Goal: Task Accomplishment & Management: Complete application form

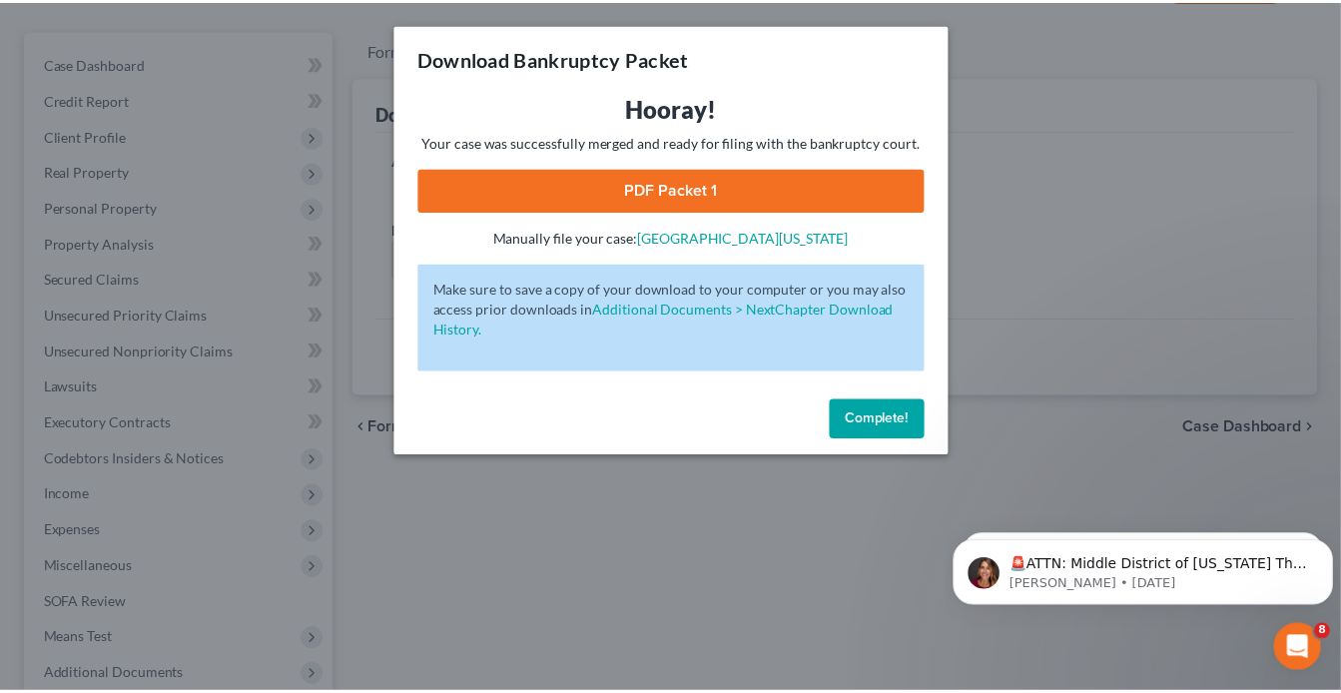
scroll to position [162, 0]
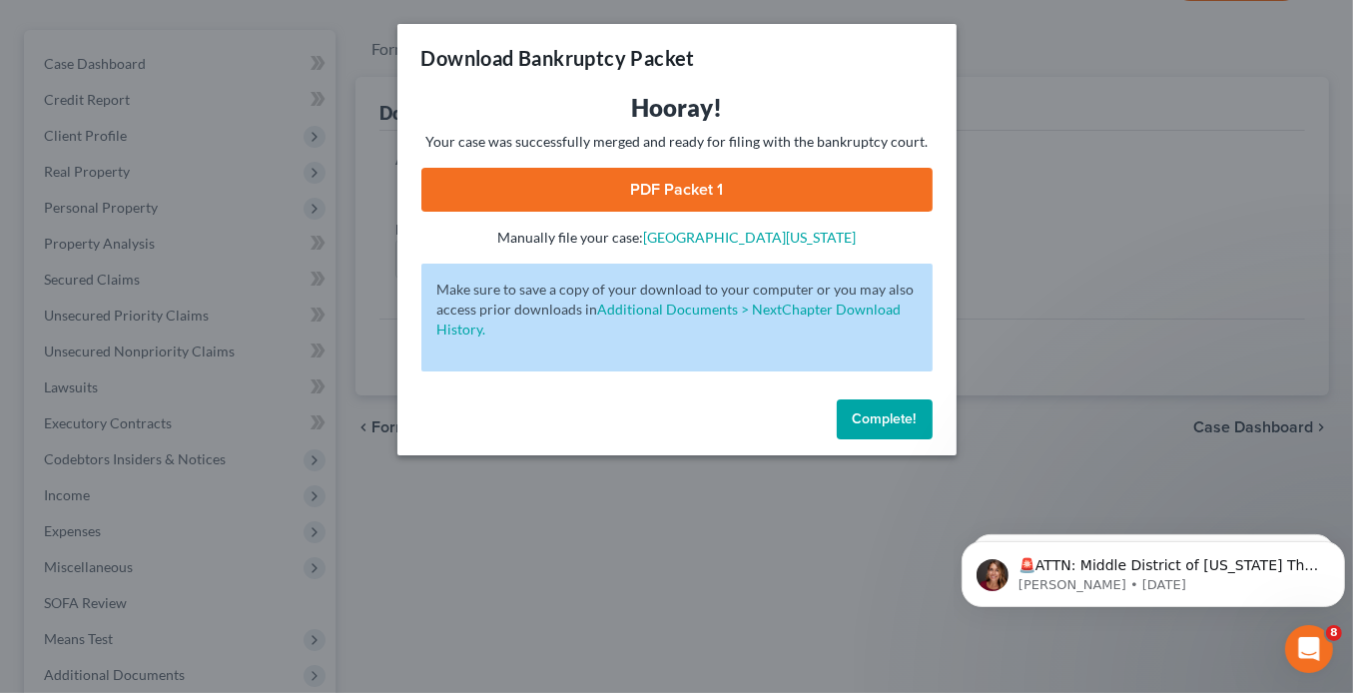
click at [911, 427] on button "Complete!" at bounding box center [885, 420] width 96 height 40
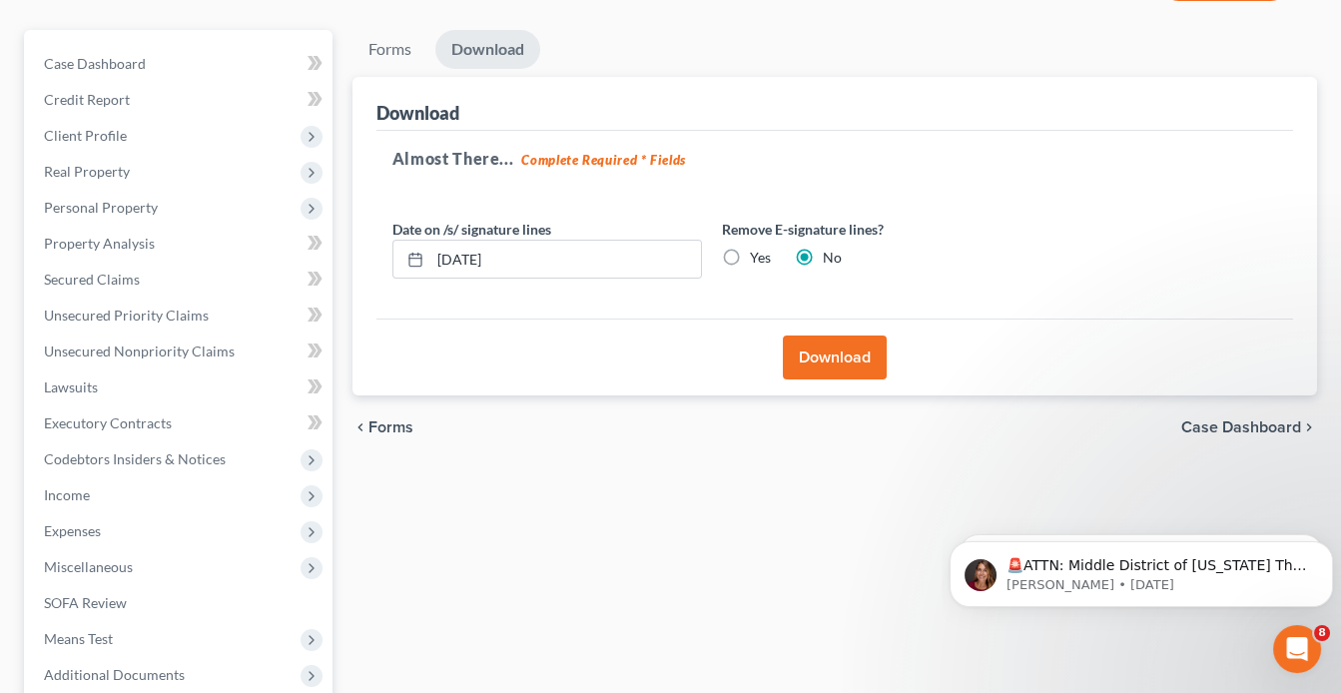
scroll to position [0, 0]
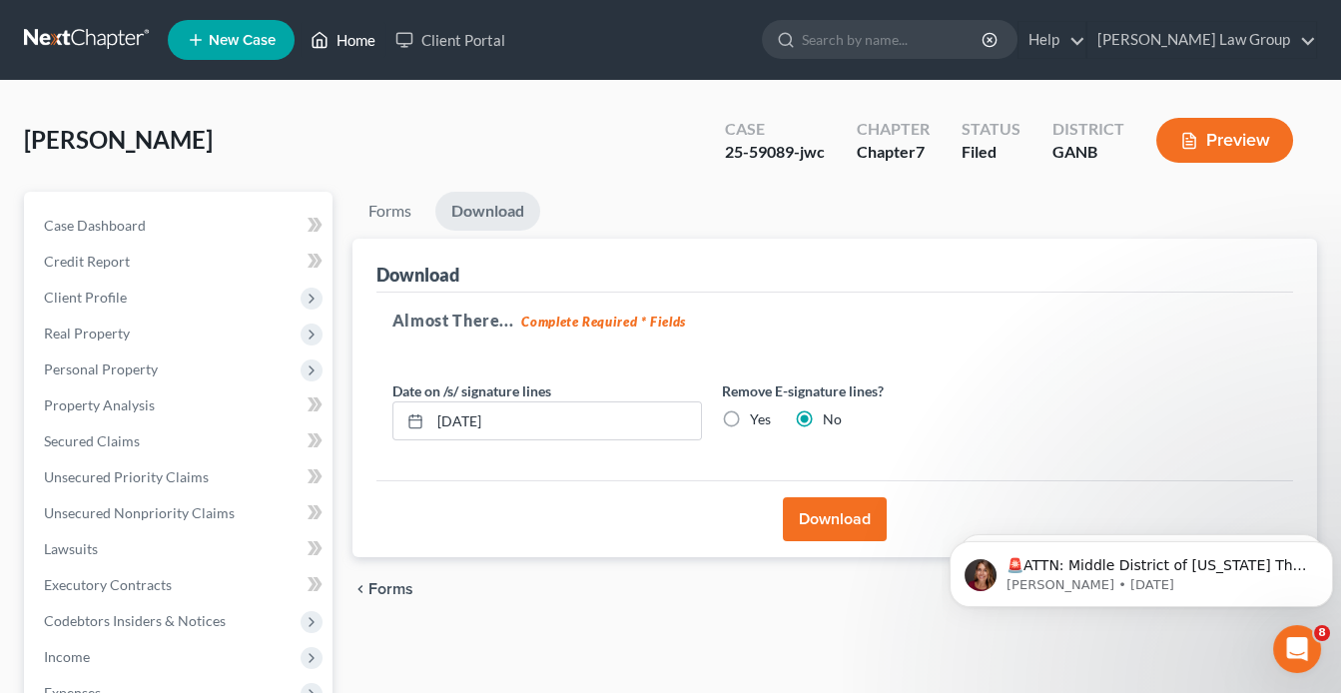
click at [365, 45] on link "Home" at bounding box center [343, 40] width 85 height 36
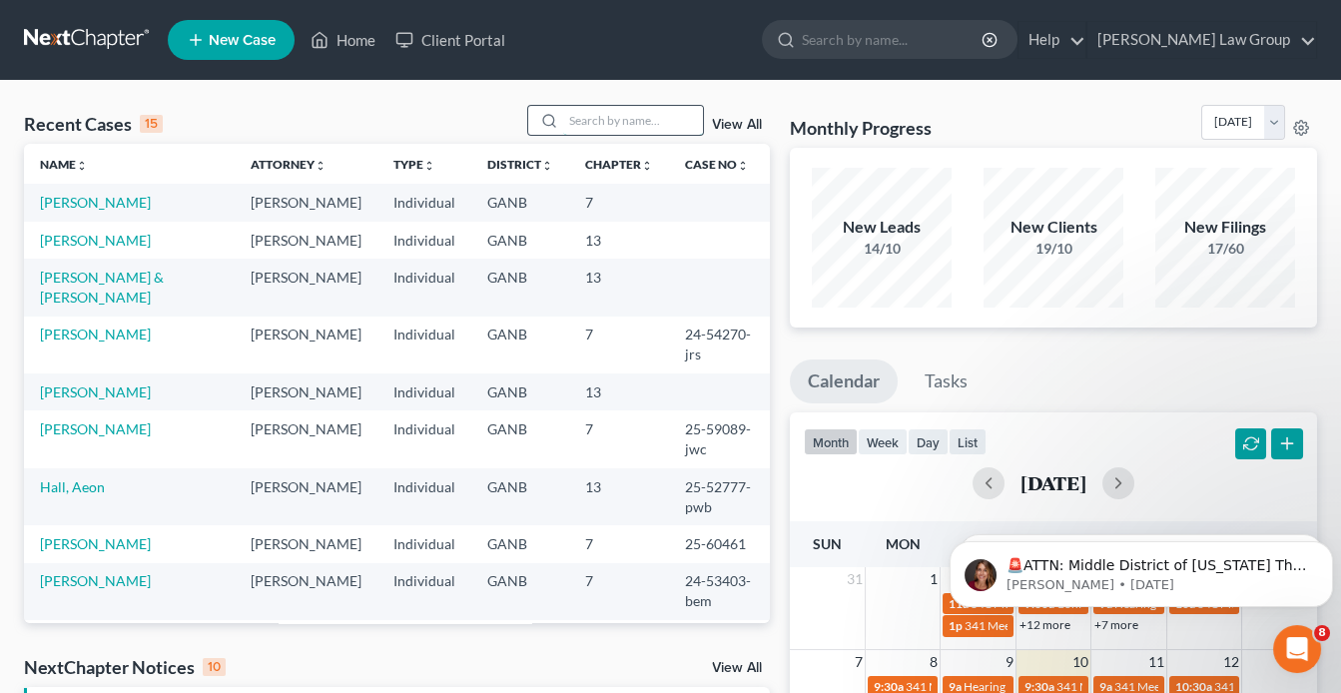
click at [581, 117] on input "search" at bounding box center [633, 120] width 140 height 29
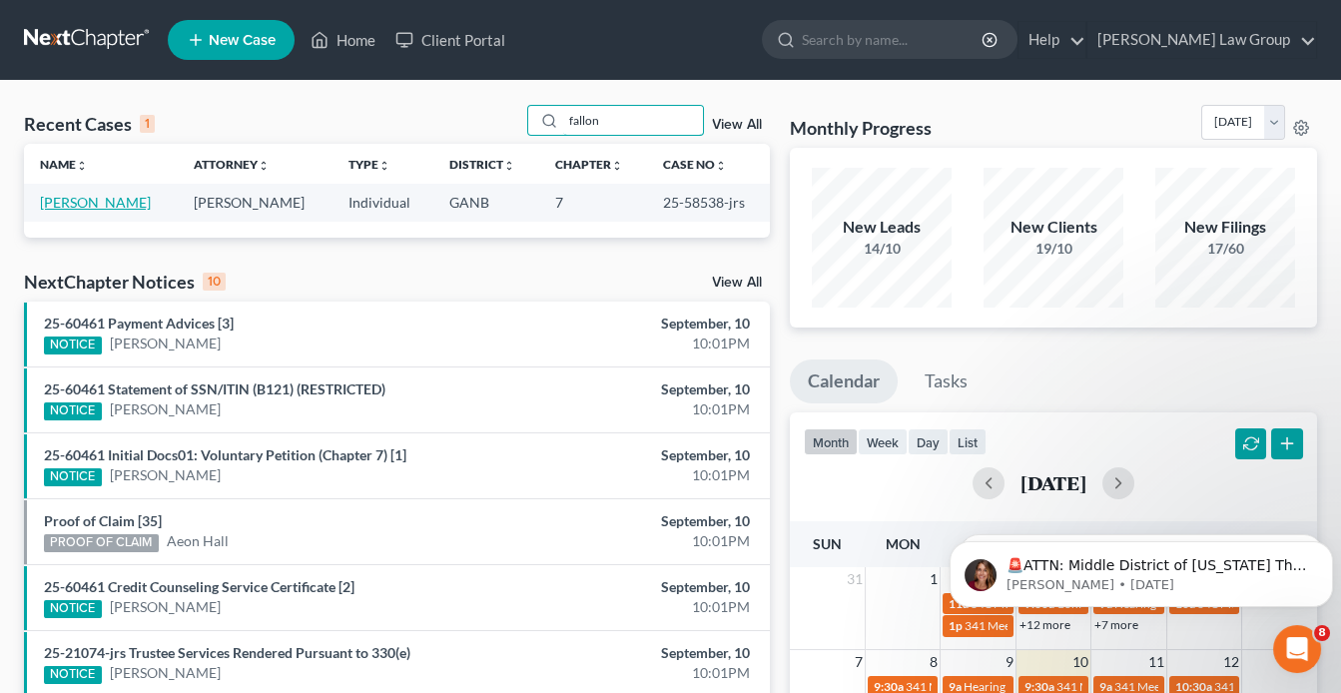
type input "fallon"
click at [97, 197] on link "[PERSON_NAME]" at bounding box center [95, 202] width 111 height 17
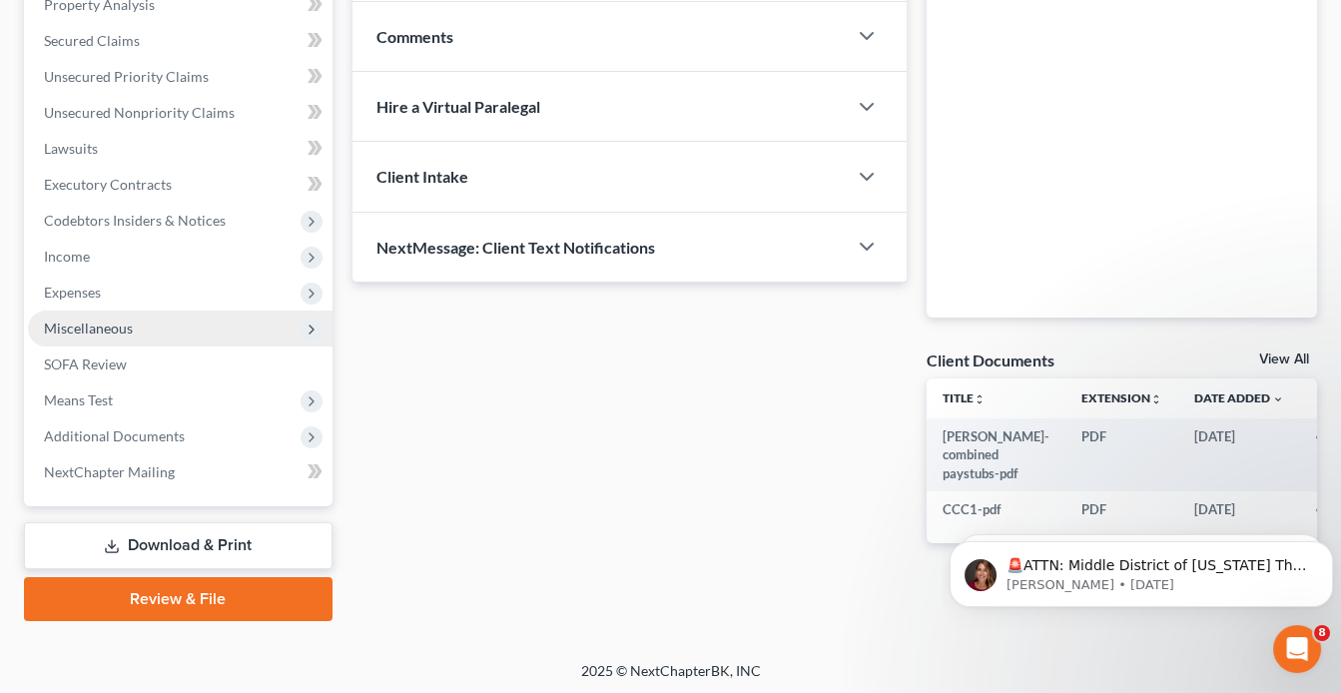
scroll to position [402, 0]
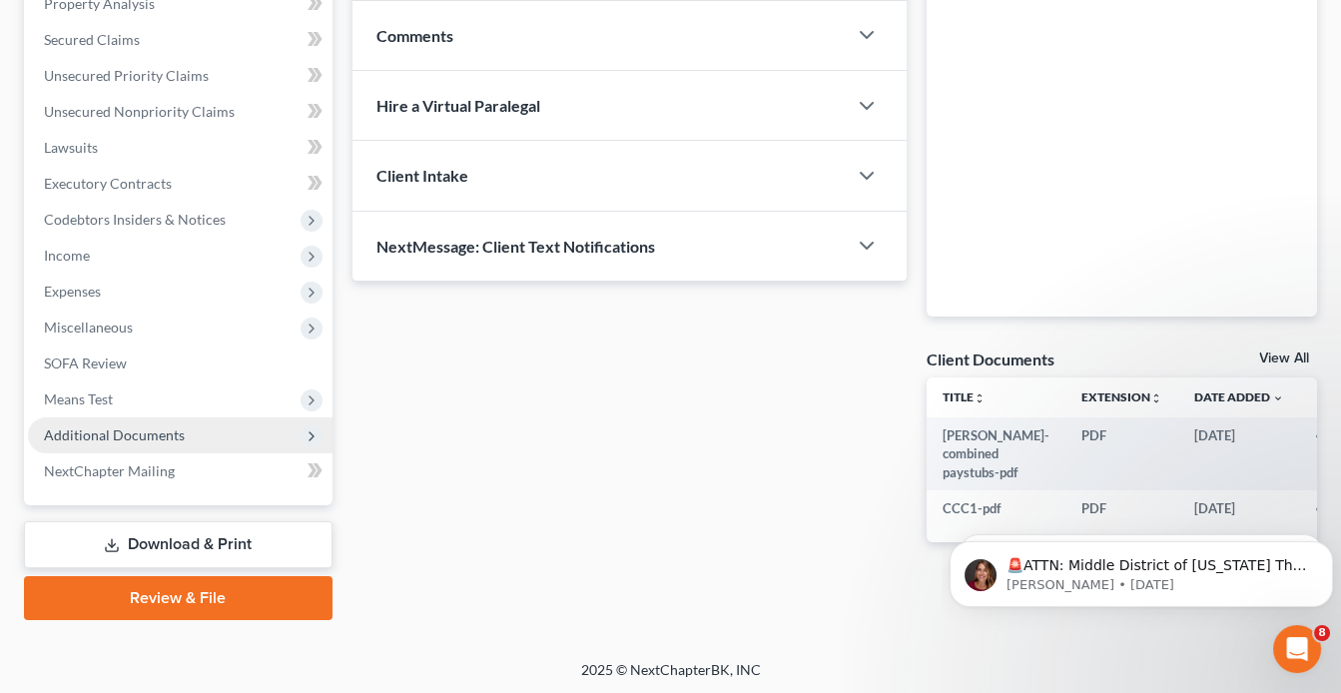
click at [203, 432] on span "Additional Documents" at bounding box center [180, 436] width 305 height 36
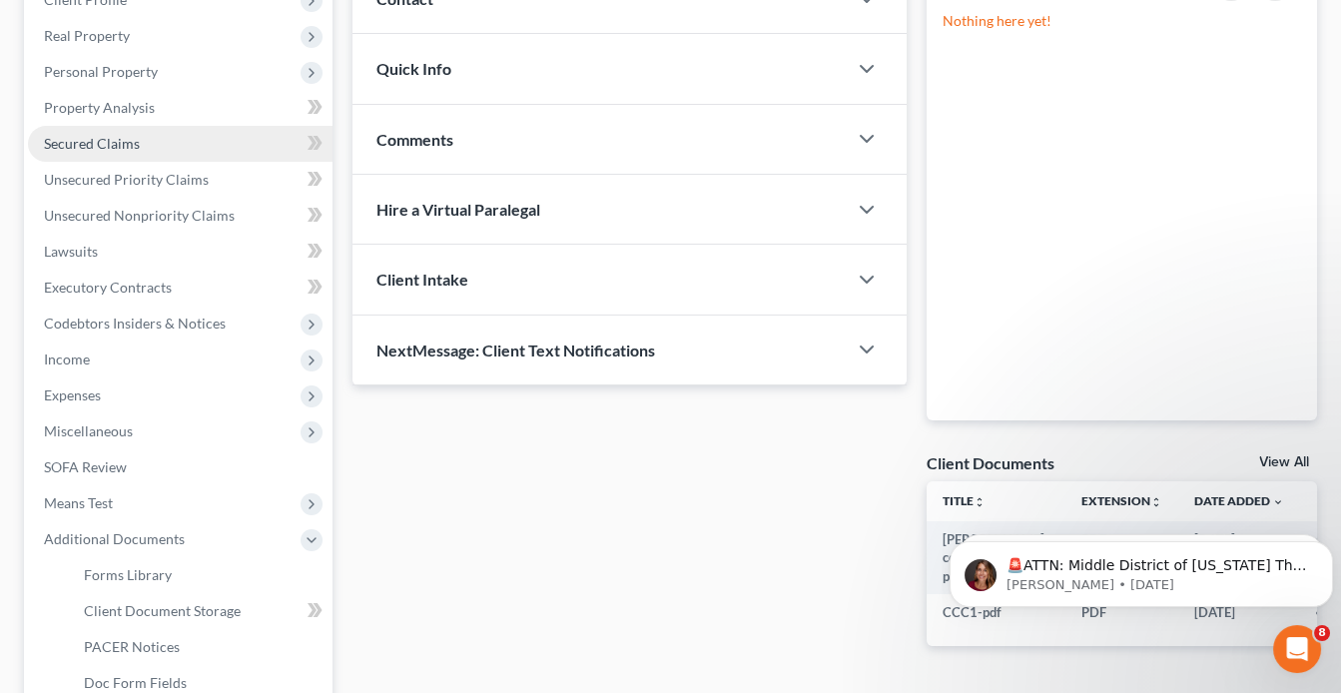
scroll to position [242, 0]
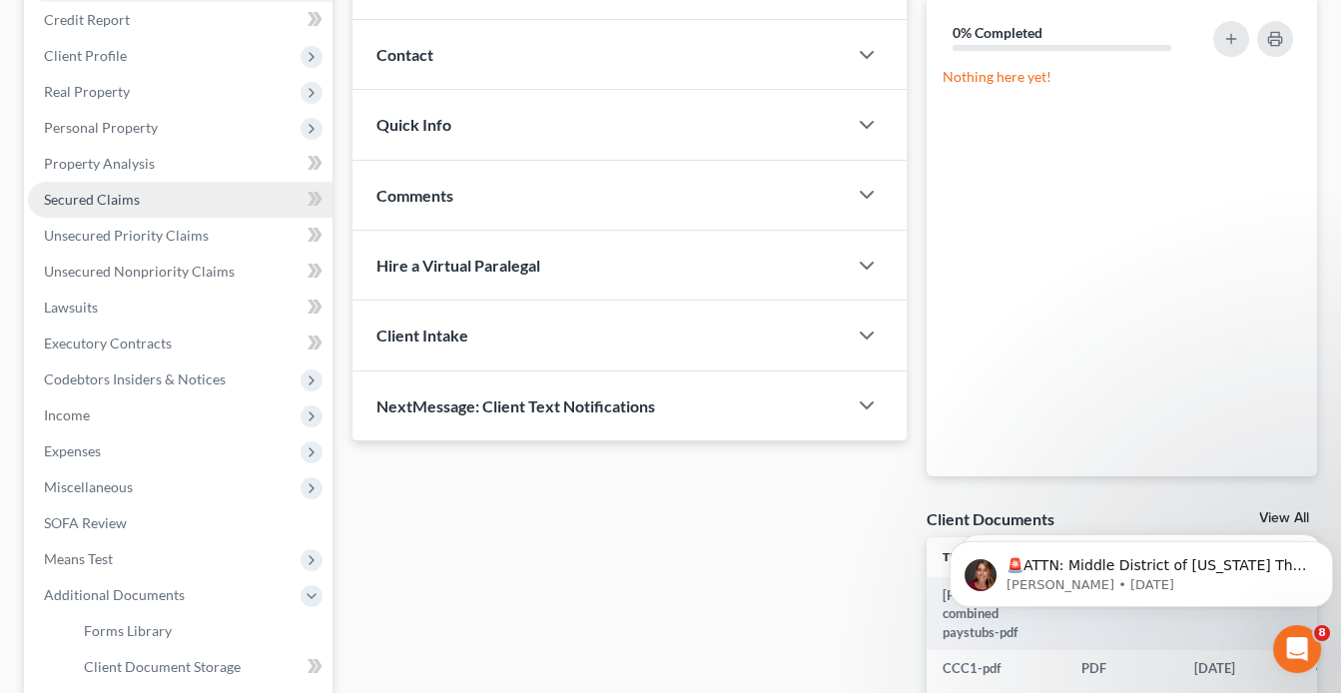
click at [114, 198] on span "Secured Claims" at bounding box center [92, 199] width 96 height 17
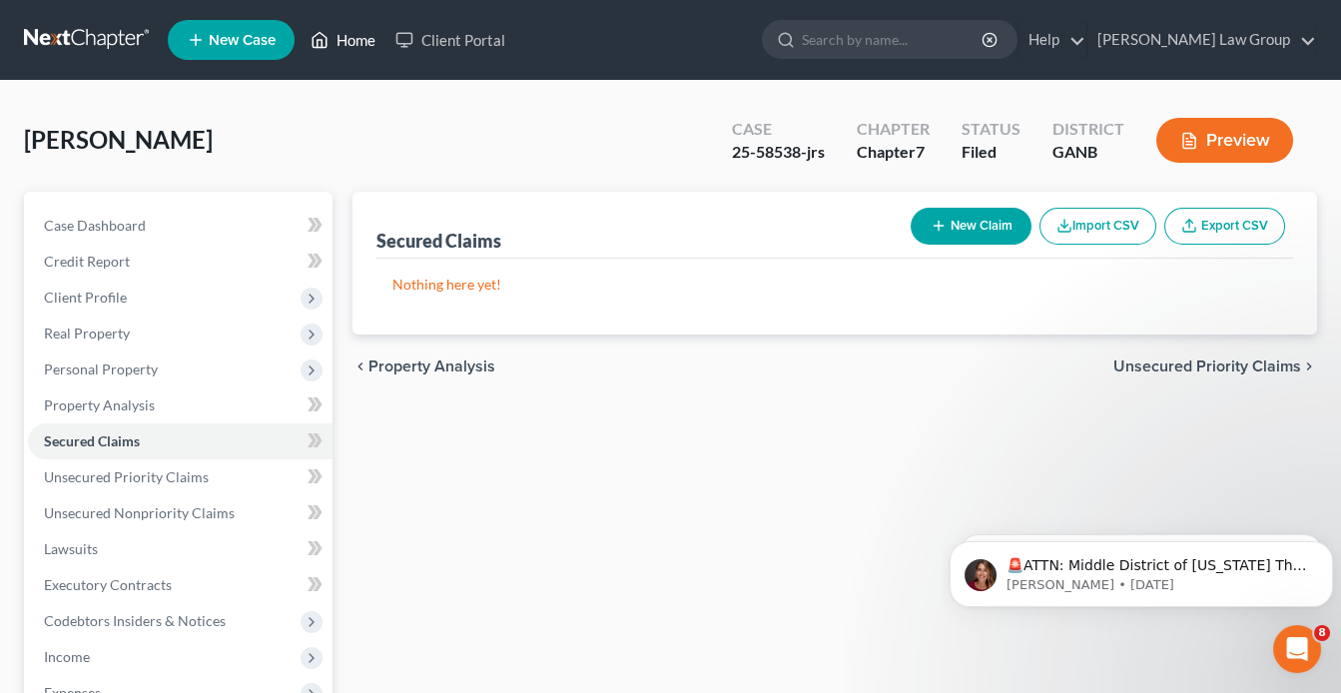
click at [355, 38] on link "Home" at bounding box center [343, 40] width 85 height 36
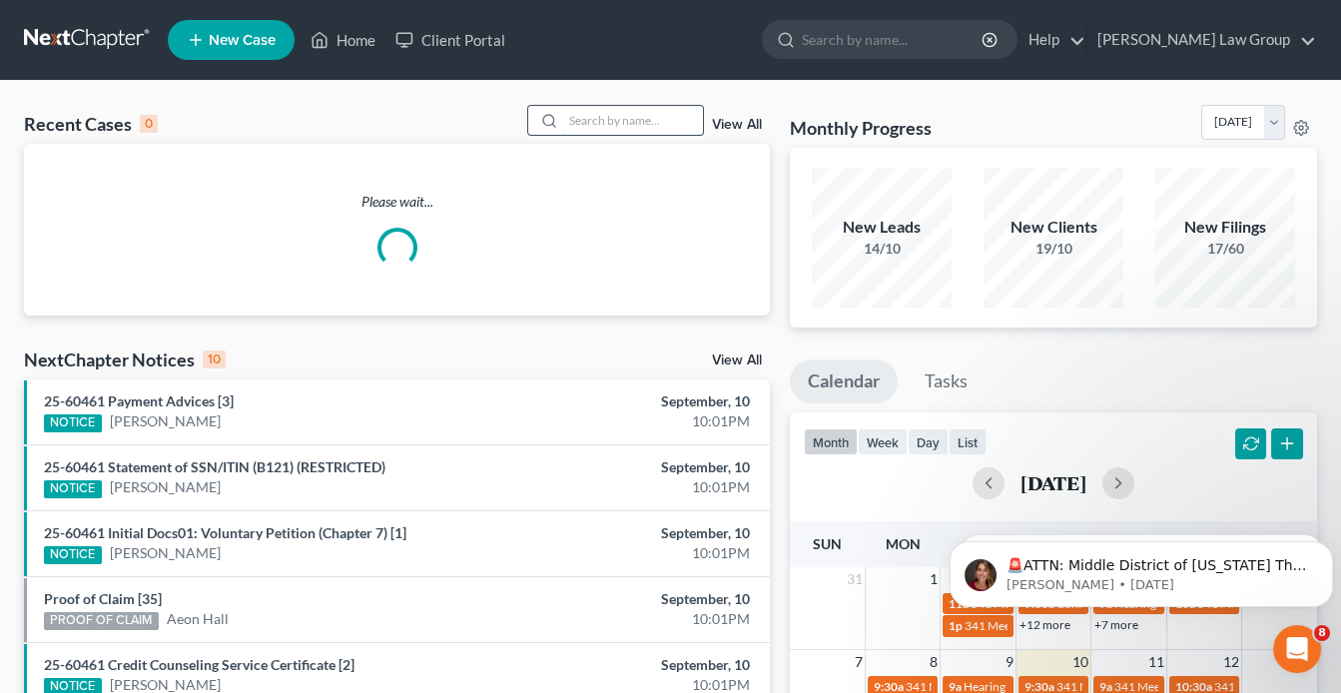
click at [580, 117] on input "search" at bounding box center [633, 120] width 140 height 29
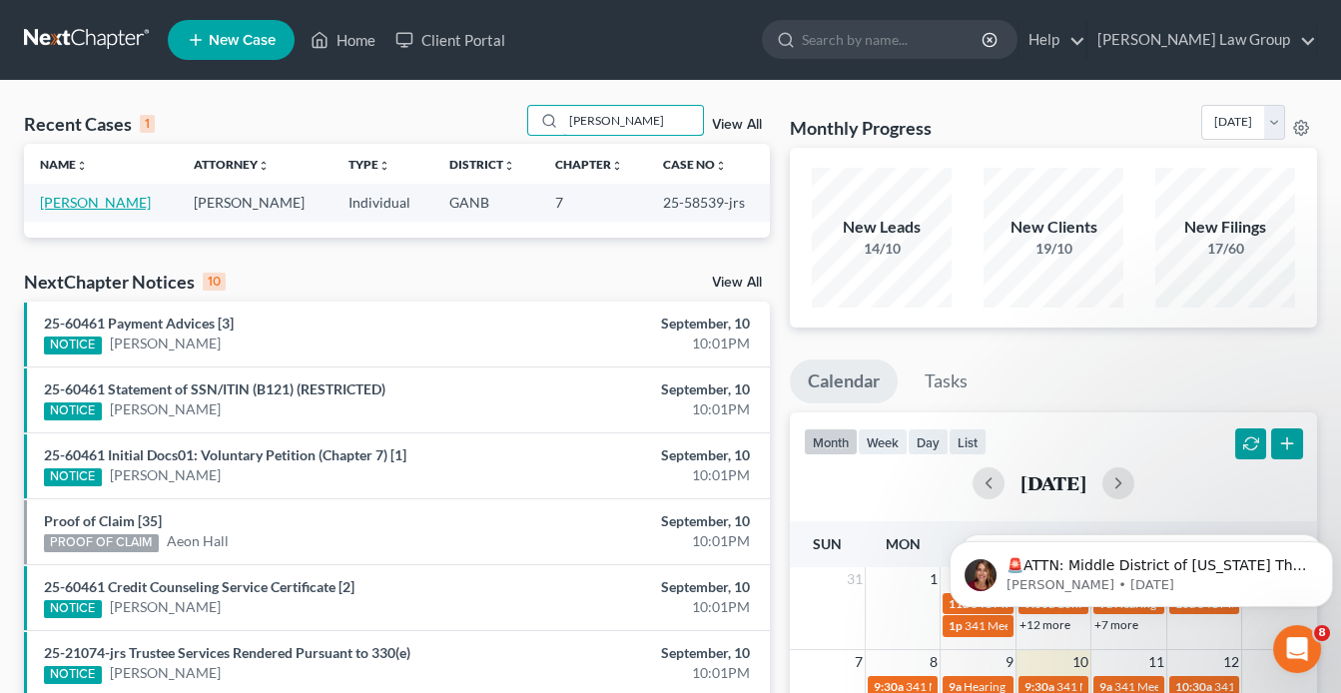
type input "[PERSON_NAME]"
click at [102, 201] on link "[PERSON_NAME]" at bounding box center [95, 202] width 111 height 17
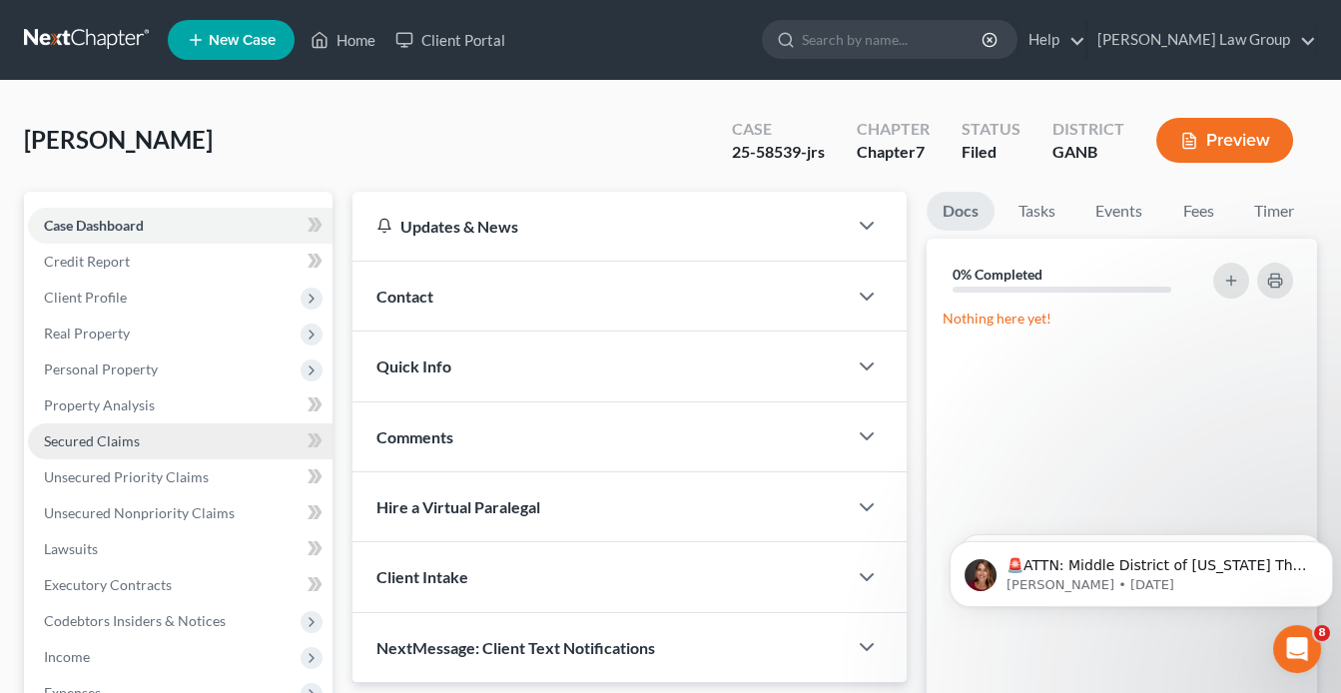
click at [116, 438] on span "Secured Claims" at bounding box center [92, 440] width 96 height 17
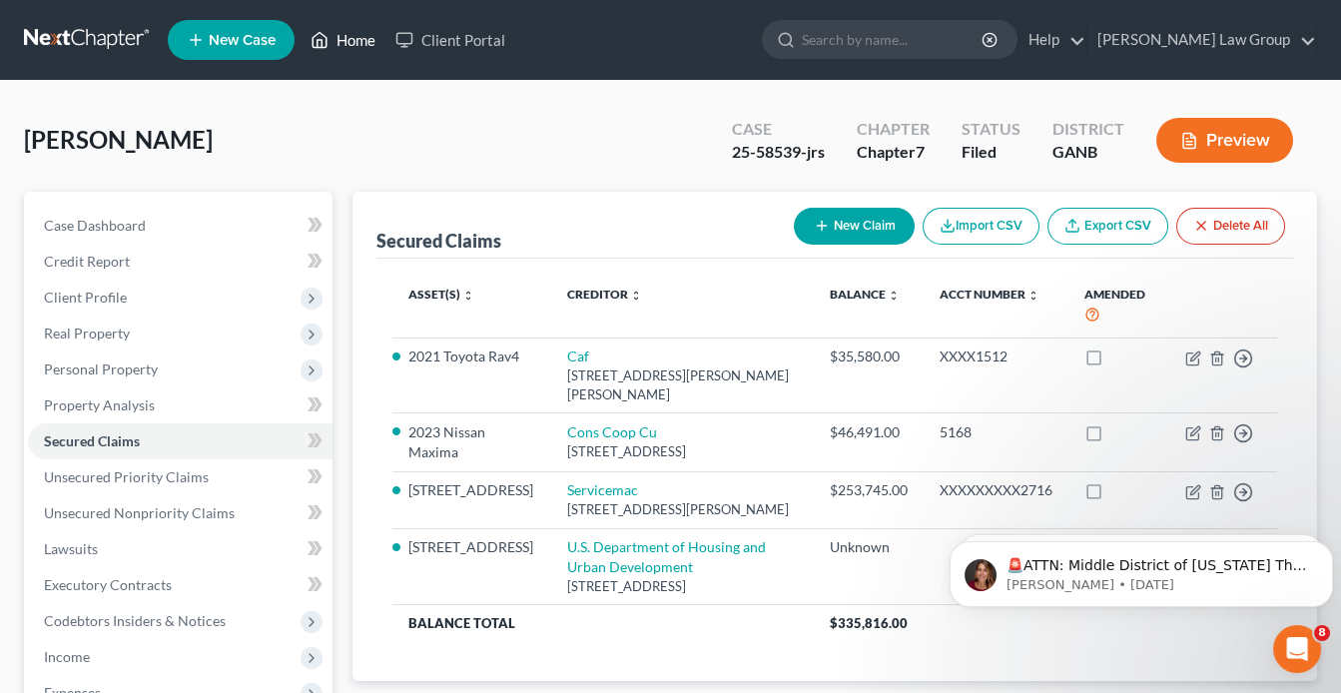
click at [360, 46] on link "Home" at bounding box center [343, 40] width 85 height 36
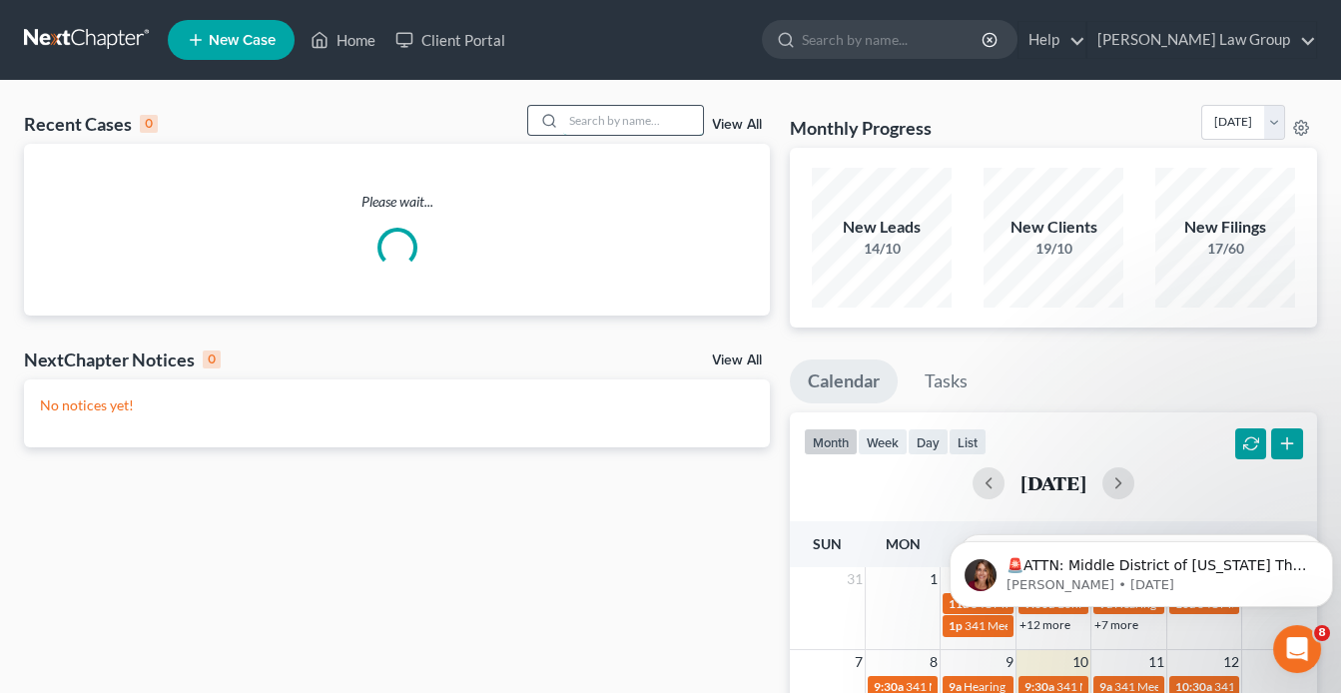
click at [610, 121] on input "search" at bounding box center [633, 120] width 140 height 29
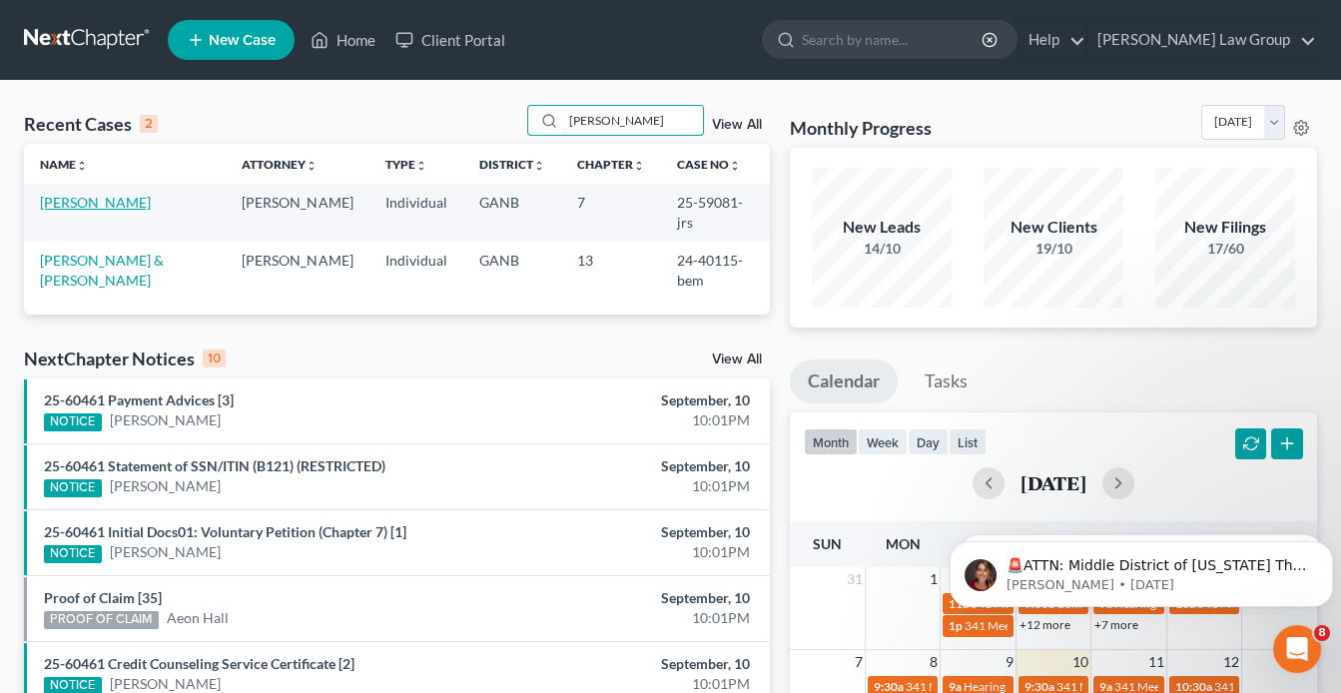
type input "[PERSON_NAME]"
click at [107, 198] on link "[PERSON_NAME]" at bounding box center [95, 202] width 111 height 17
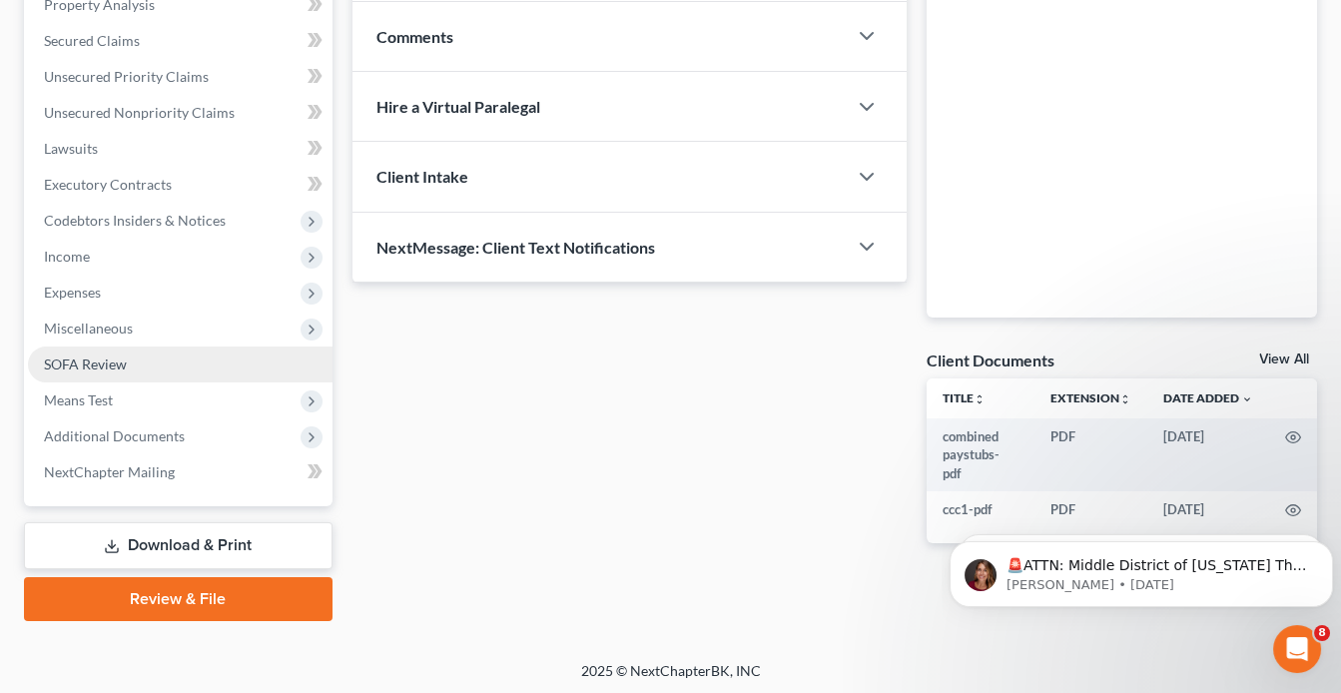
scroll to position [402, 0]
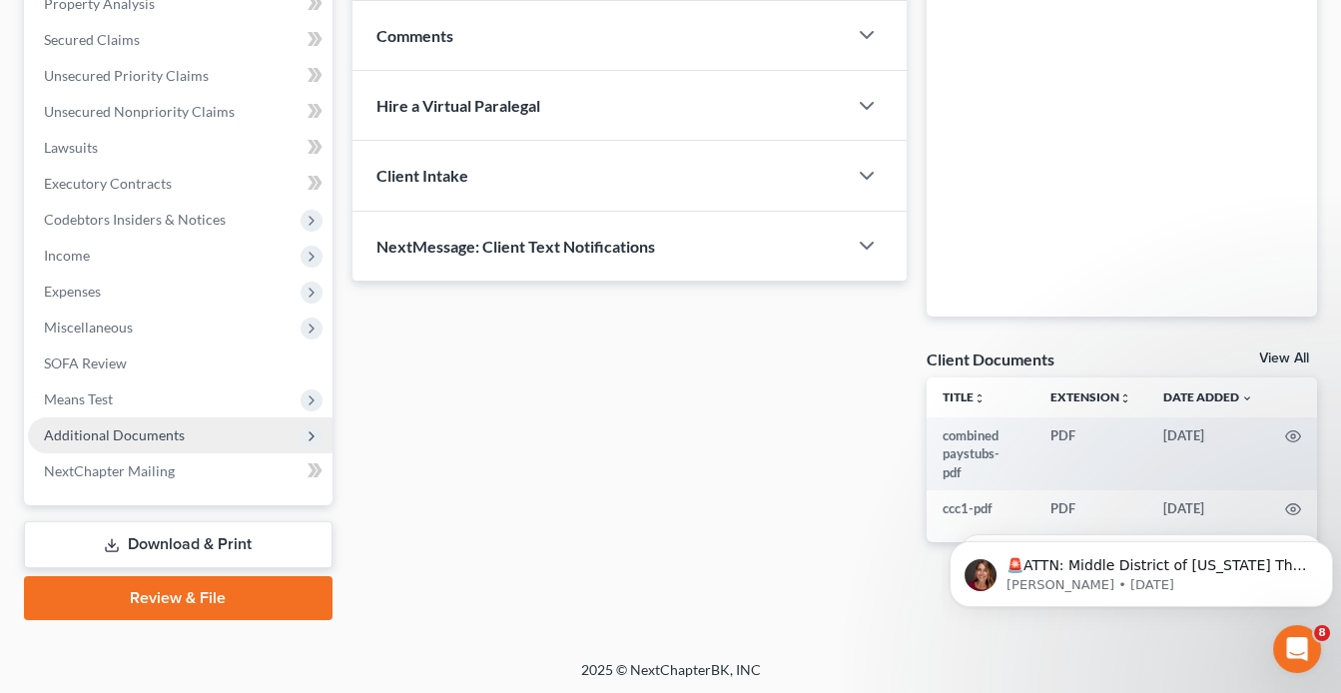
click at [173, 434] on span "Additional Documents" at bounding box center [114, 434] width 141 height 17
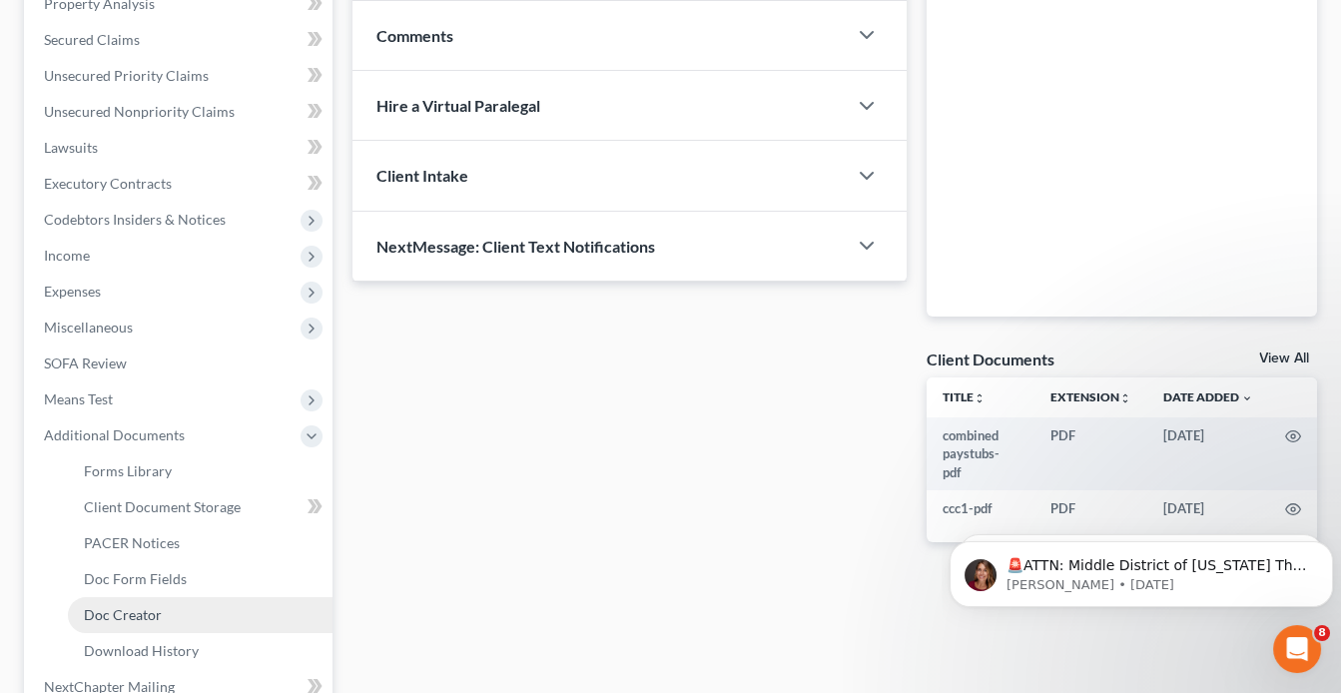
scroll to position [561, 0]
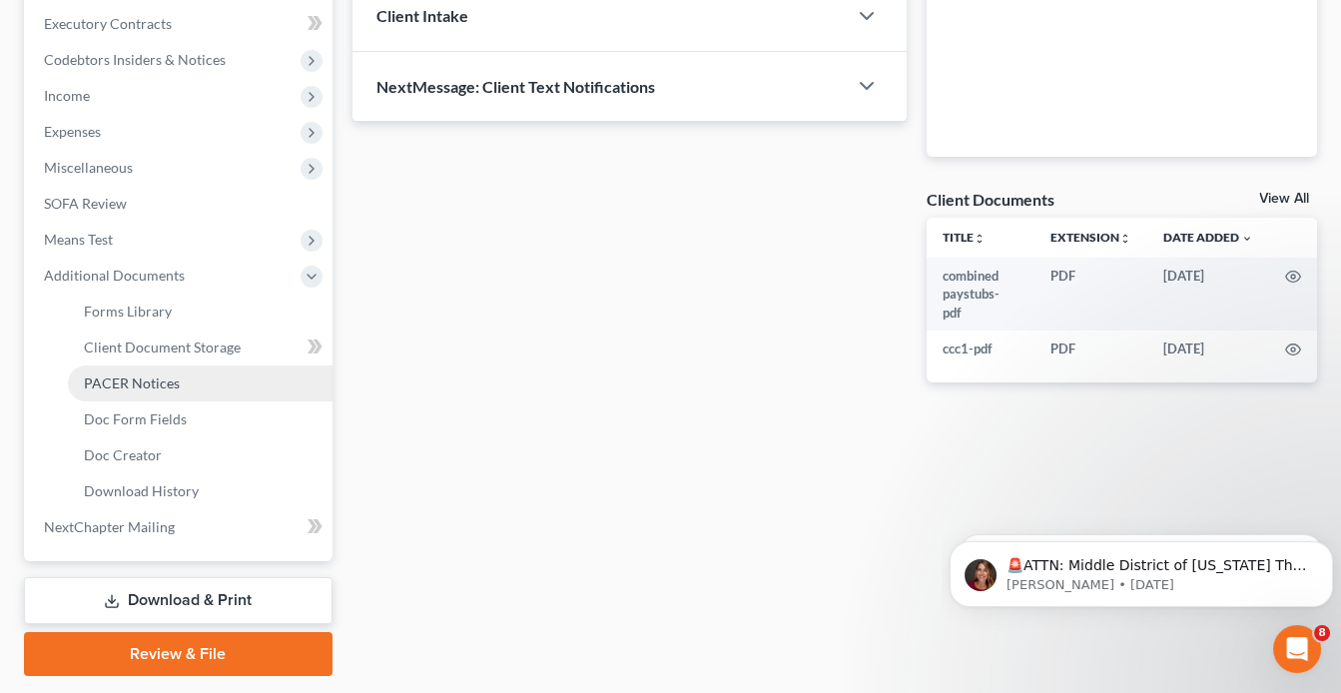
click at [164, 384] on span "PACER Notices" at bounding box center [132, 383] width 96 height 17
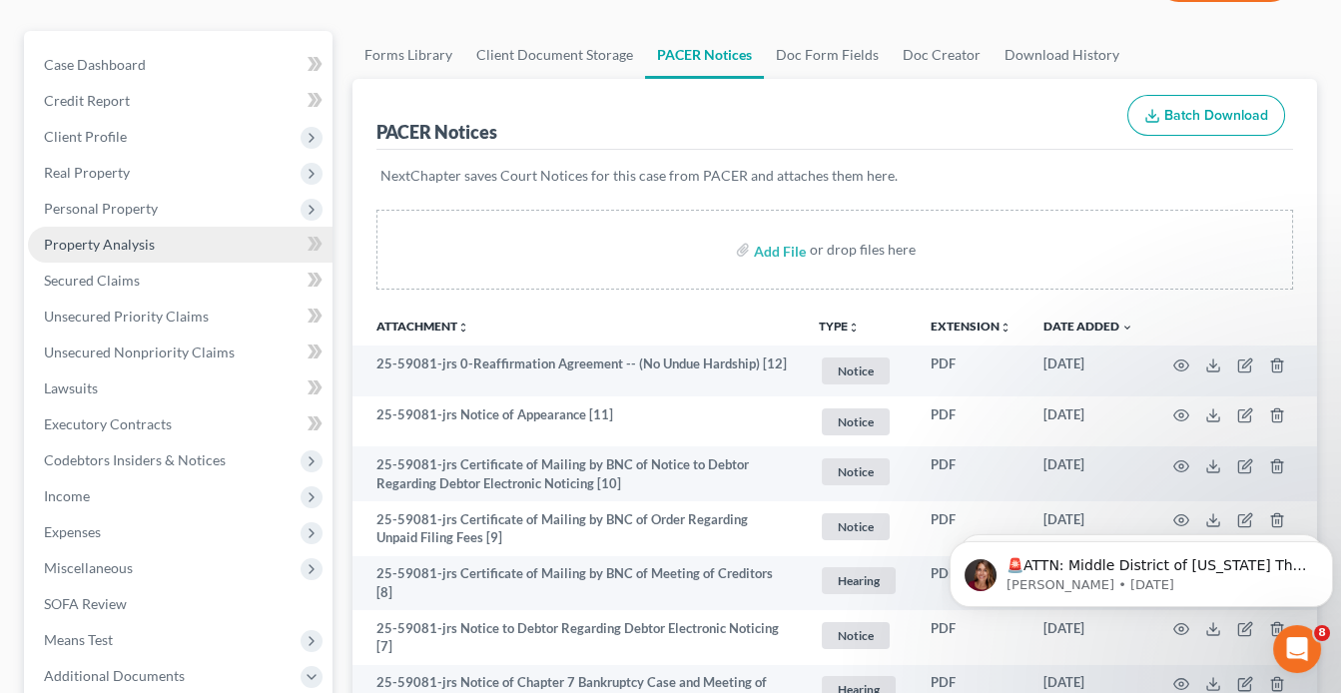
scroll to position [80, 0]
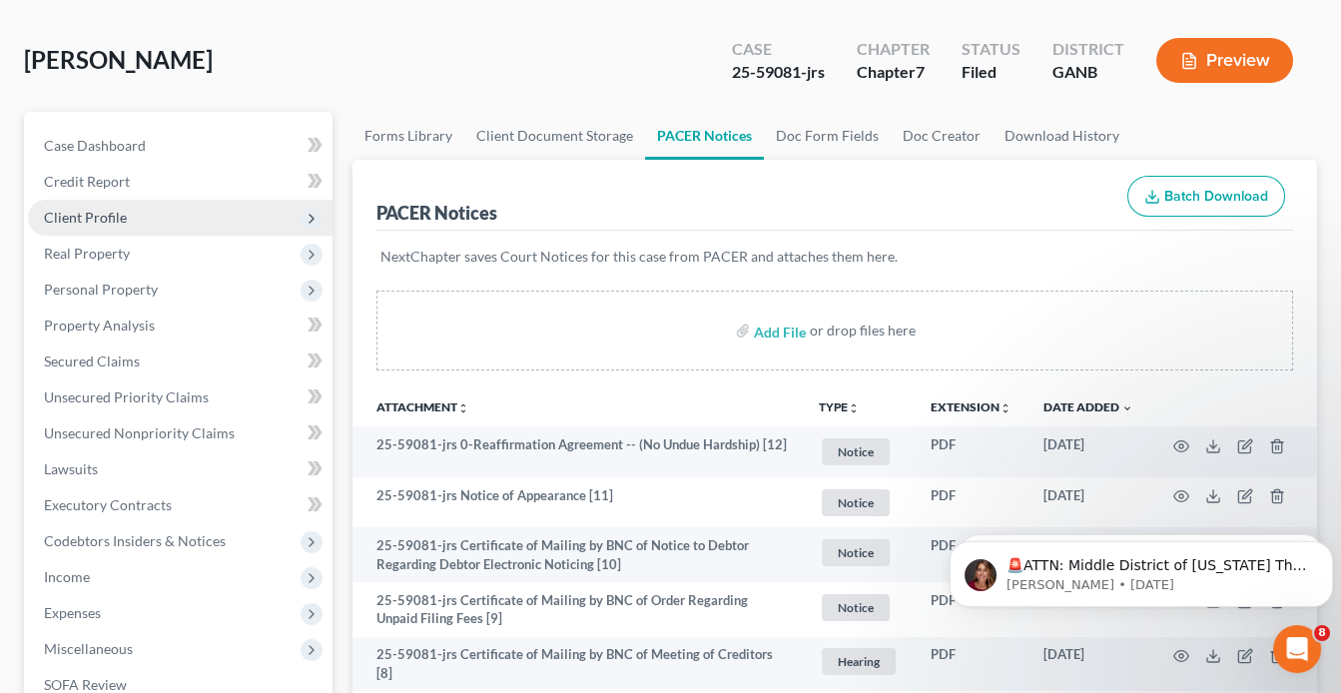
click at [113, 216] on span "Client Profile" at bounding box center [85, 217] width 83 height 17
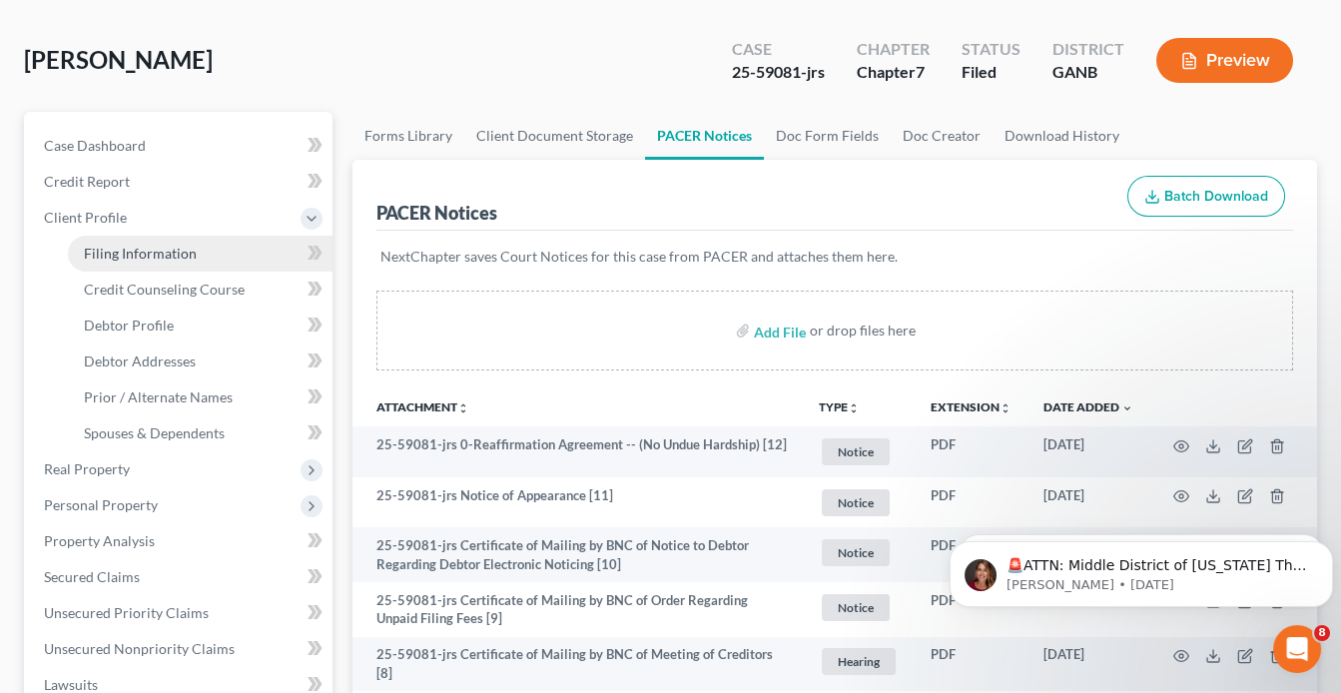
click at [133, 255] on span "Filing Information" at bounding box center [140, 253] width 113 height 17
select select "1"
select select "0"
select select "10"
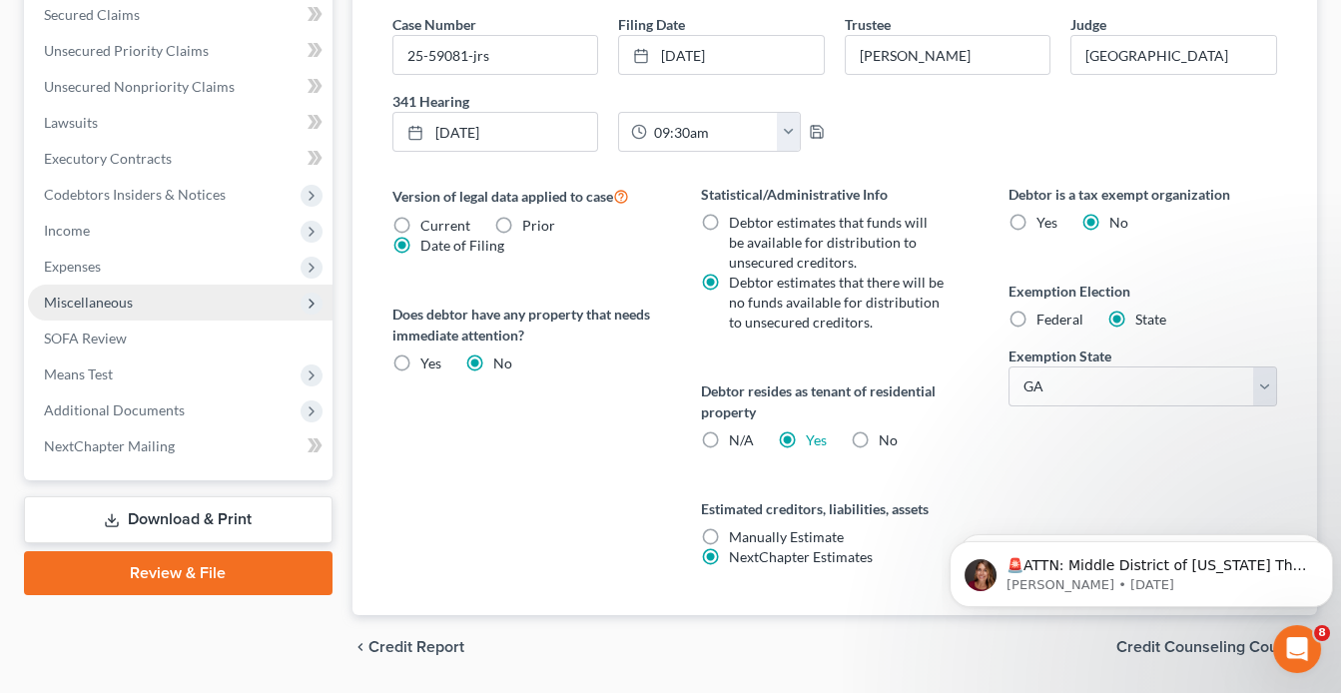
scroll to position [617, 0]
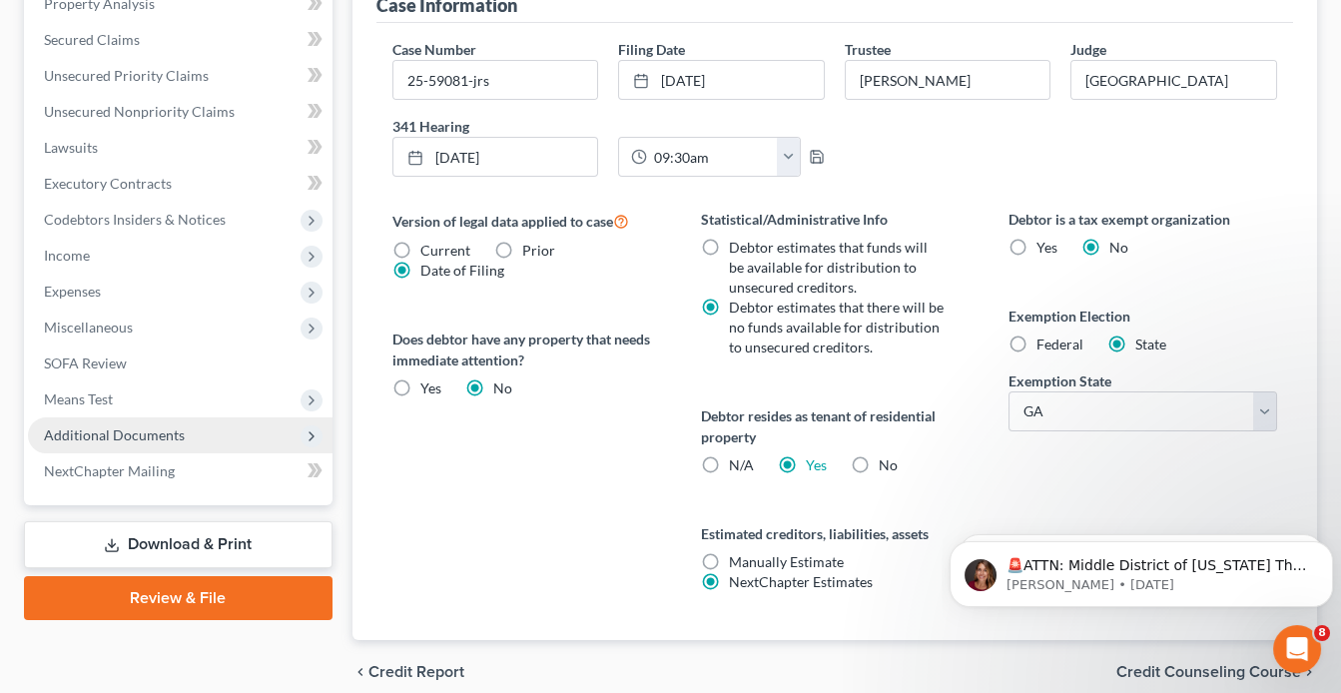
click at [187, 435] on span "Additional Documents" at bounding box center [180, 436] width 305 height 36
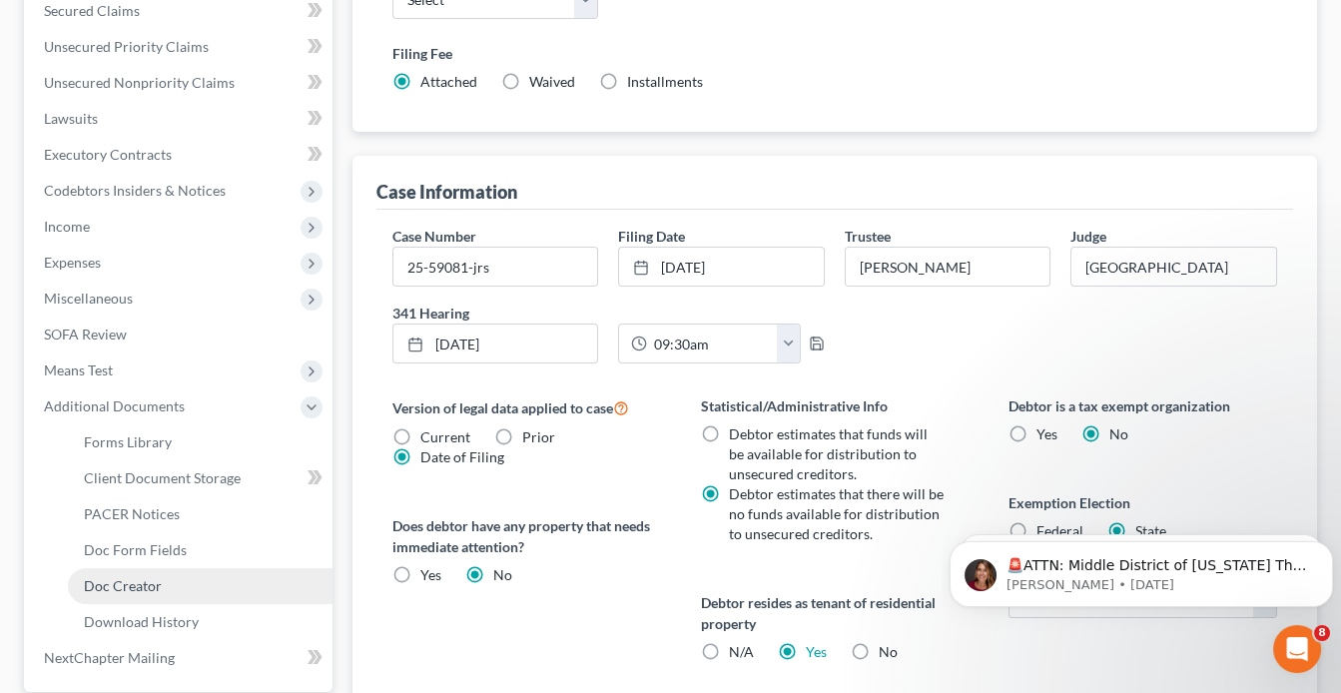
scroll to position [561, 0]
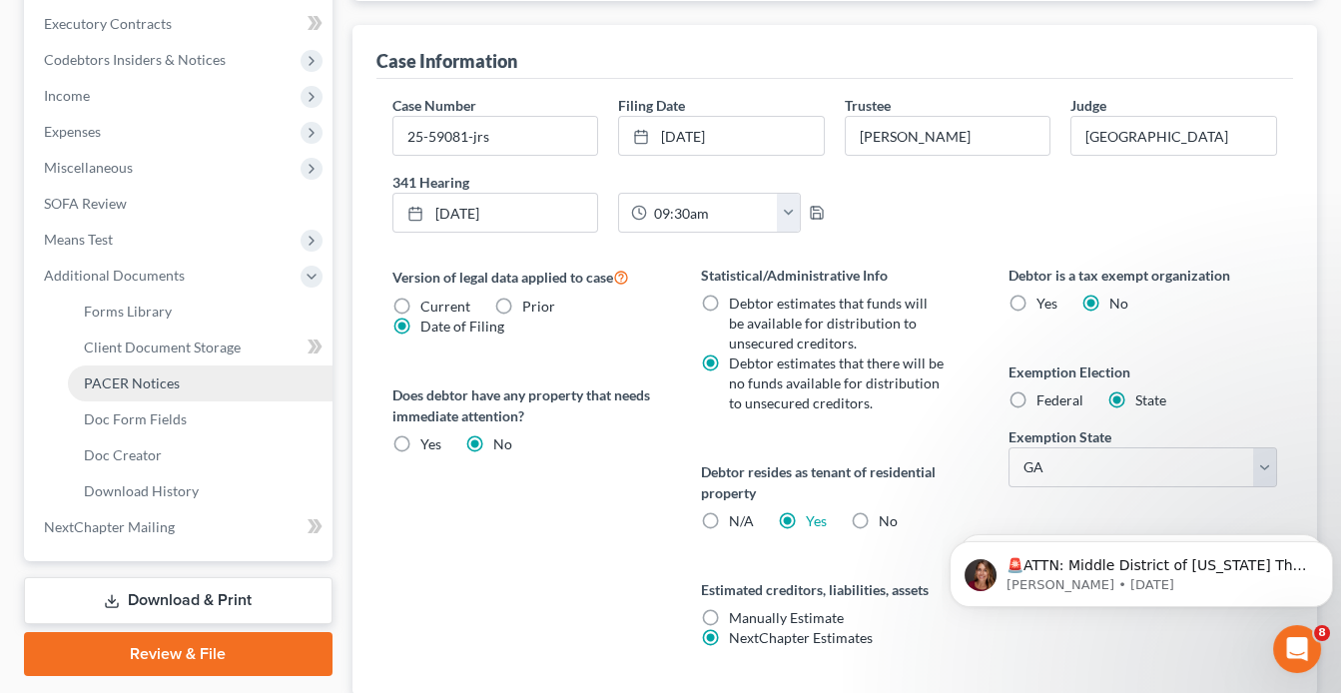
click at [152, 382] on span "PACER Notices" at bounding box center [132, 383] width 96 height 17
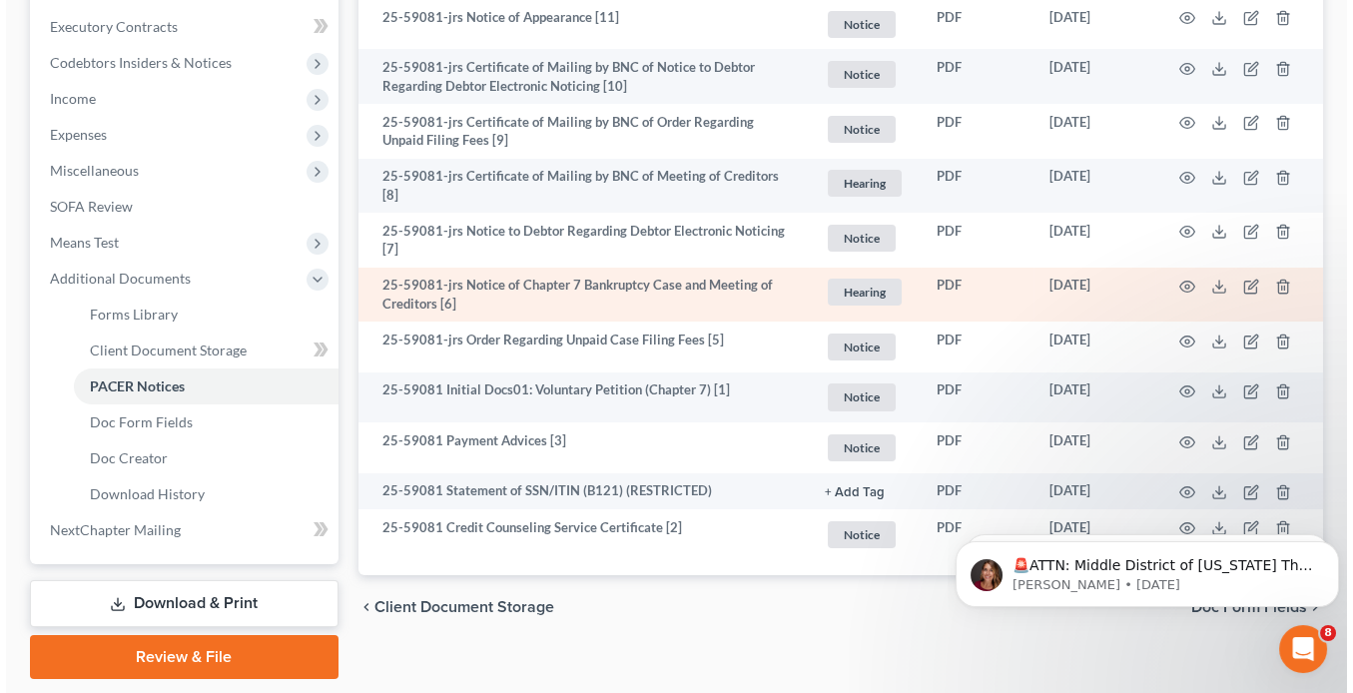
scroll to position [559, 0]
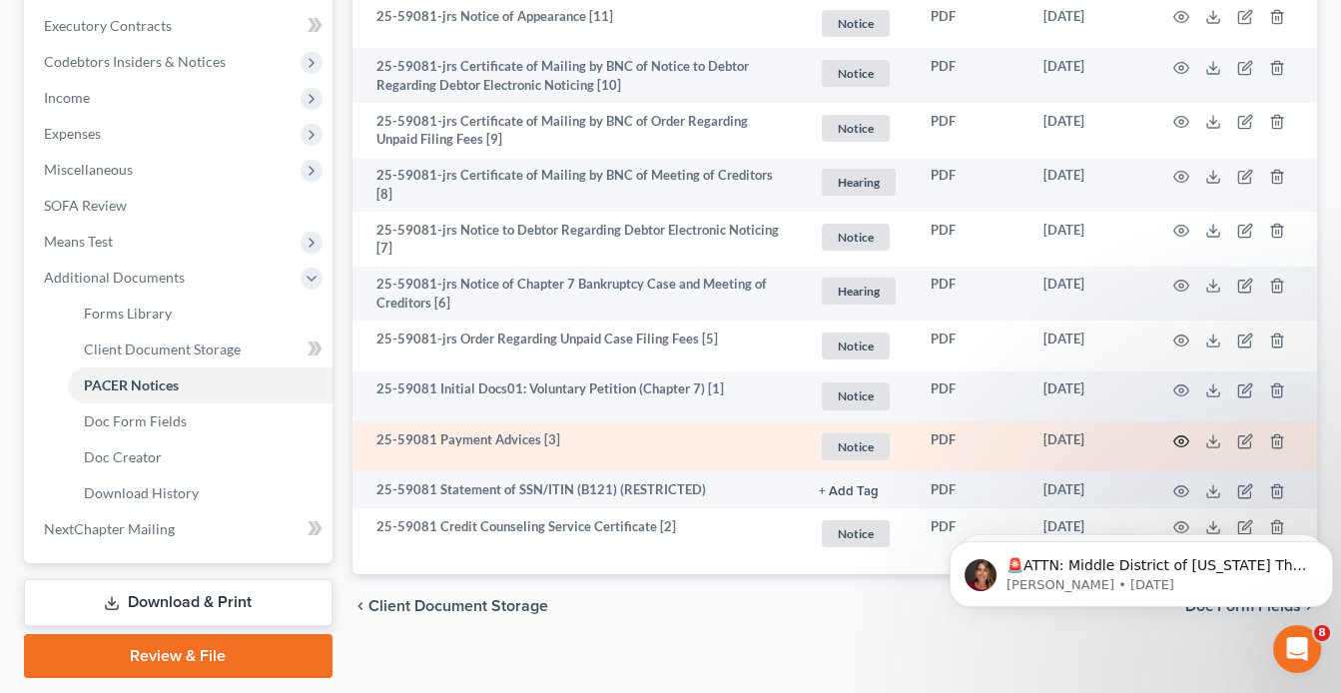
click at [1177, 434] on icon "button" at bounding box center [1182, 441] width 16 height 16
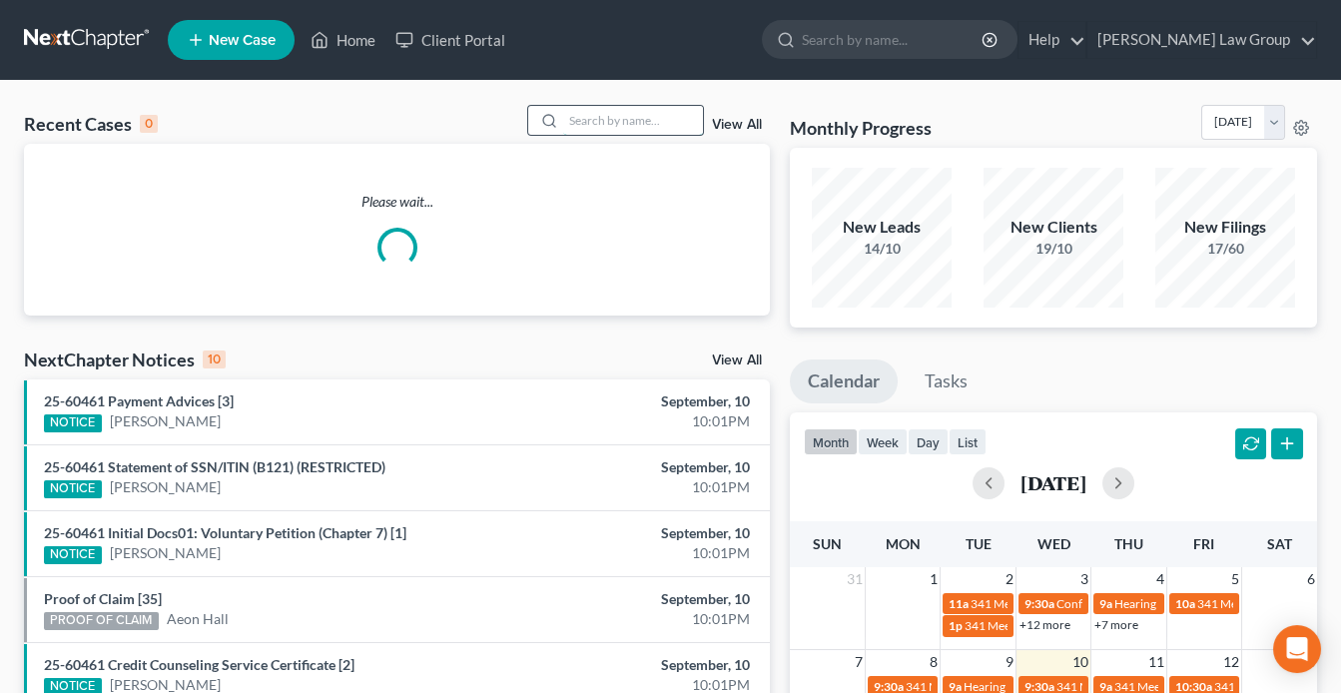
click at [595, 121] on input "search" at bounding box center [633, 120] width 140 height 29
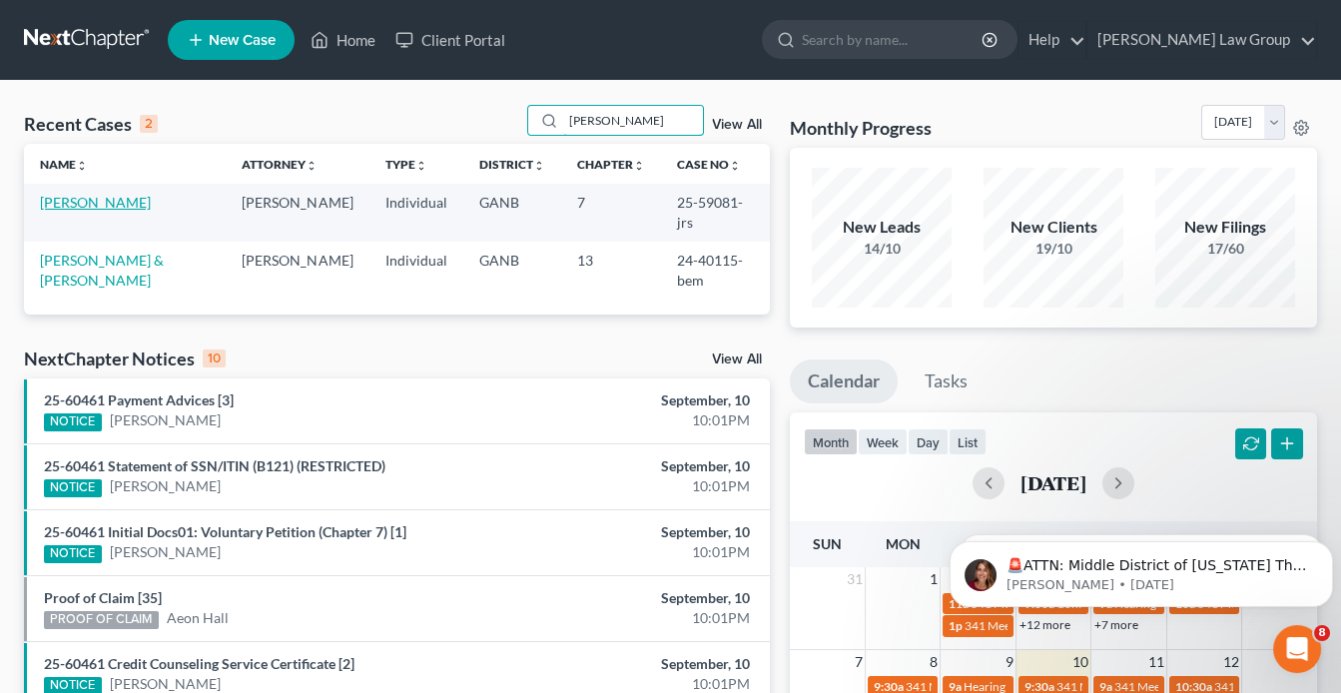
type input "[PERSON_NAME]"
click at [115, 201] on link "[PERSON_NAME]" at bounding box center [95, 202] width 111 height 17
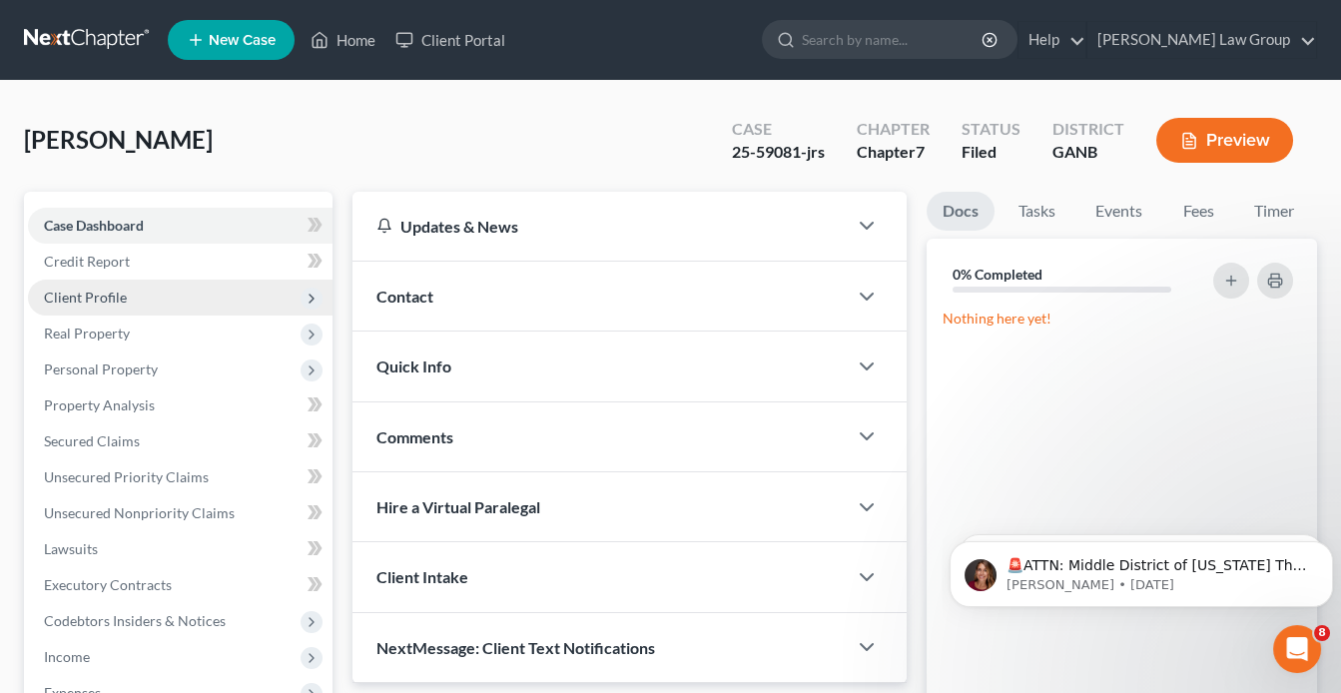
click at [130, 288] on span "Client Profile" at bounding box center [180, 298] width 305 height 36
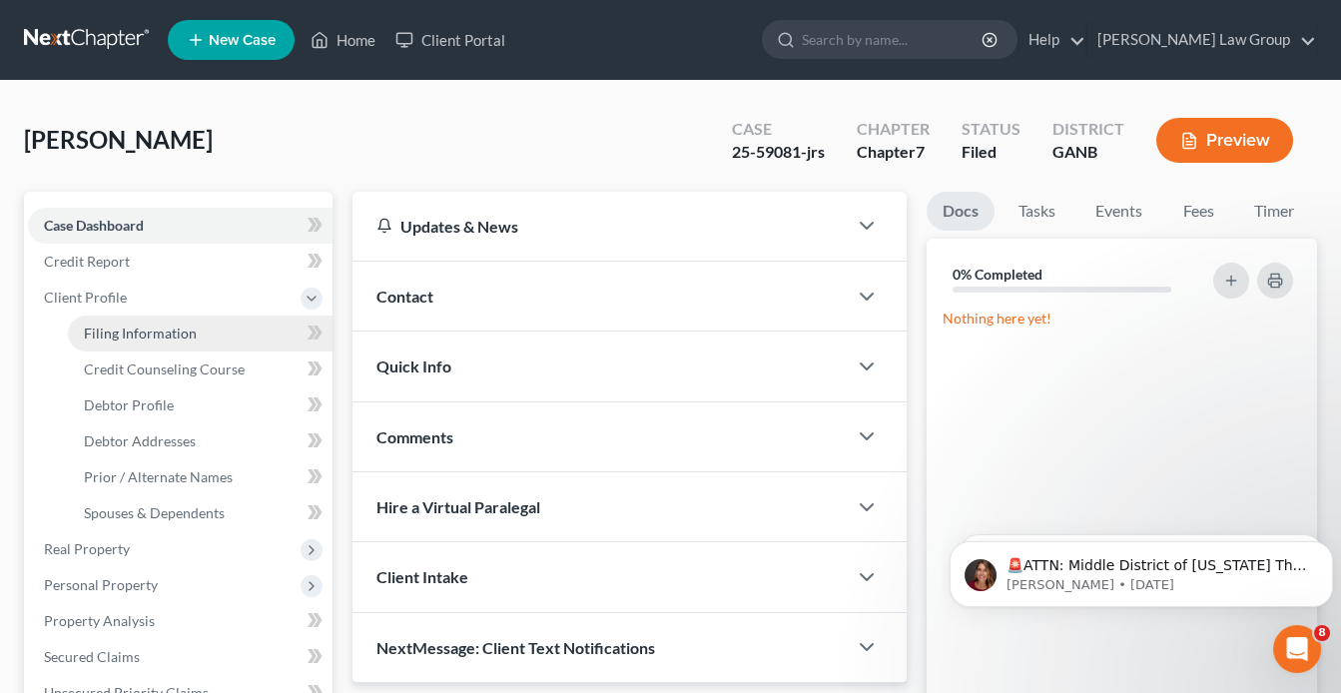
click at [142, 325] on span "Filing Information" at bounding box center [140, 333] width 113 height 17
select select "1"
select select "0"
select select "10"
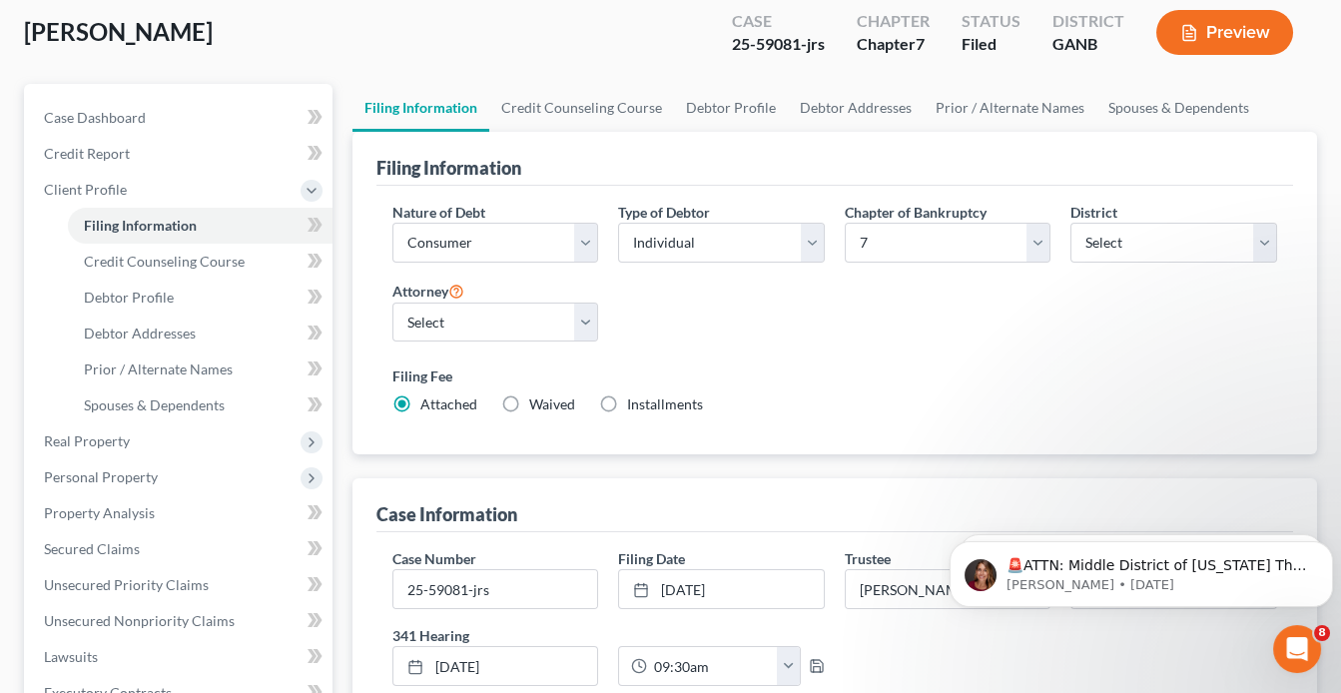
scroll to position [160, 0]
